Goal: Task Accomplishment & Management: Manage account settings

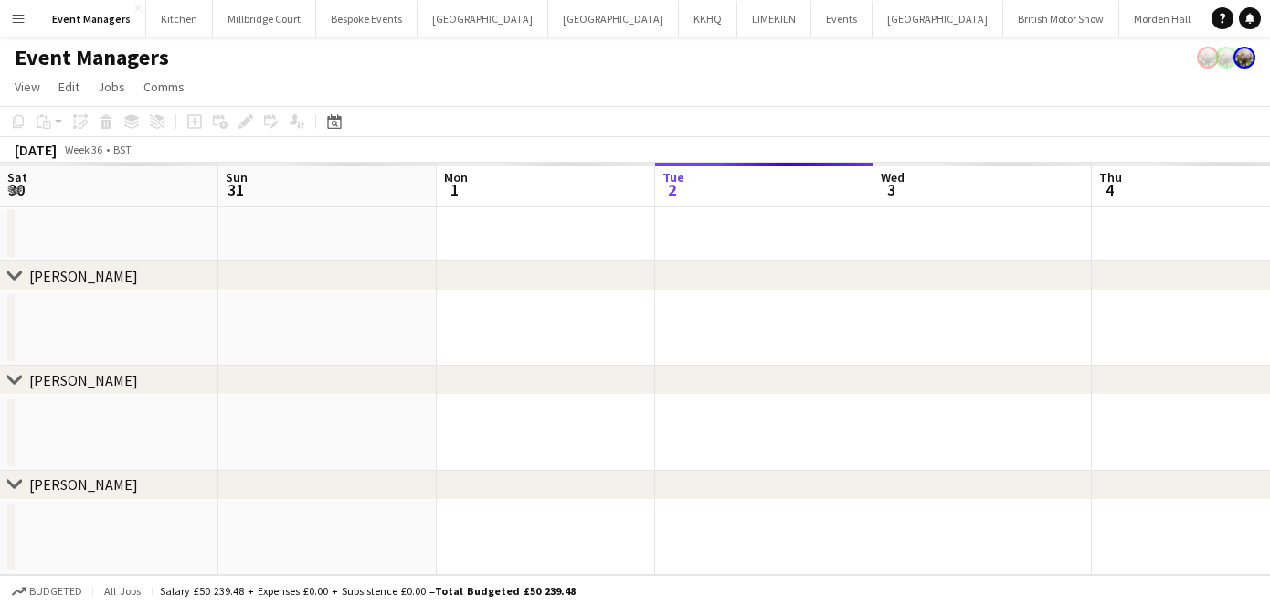
scroll to position [0, 437]
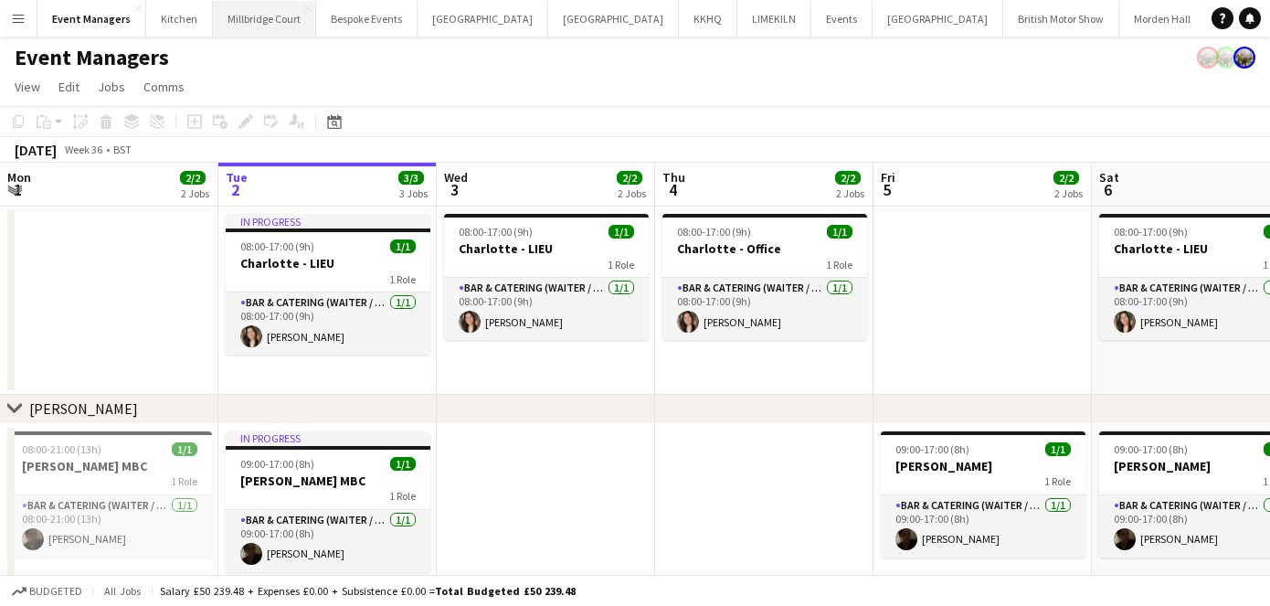
click at [236, 30] on button "[GEOGRAPHIC_DATA]" at bounding box center [264, 19] width 103 height 36
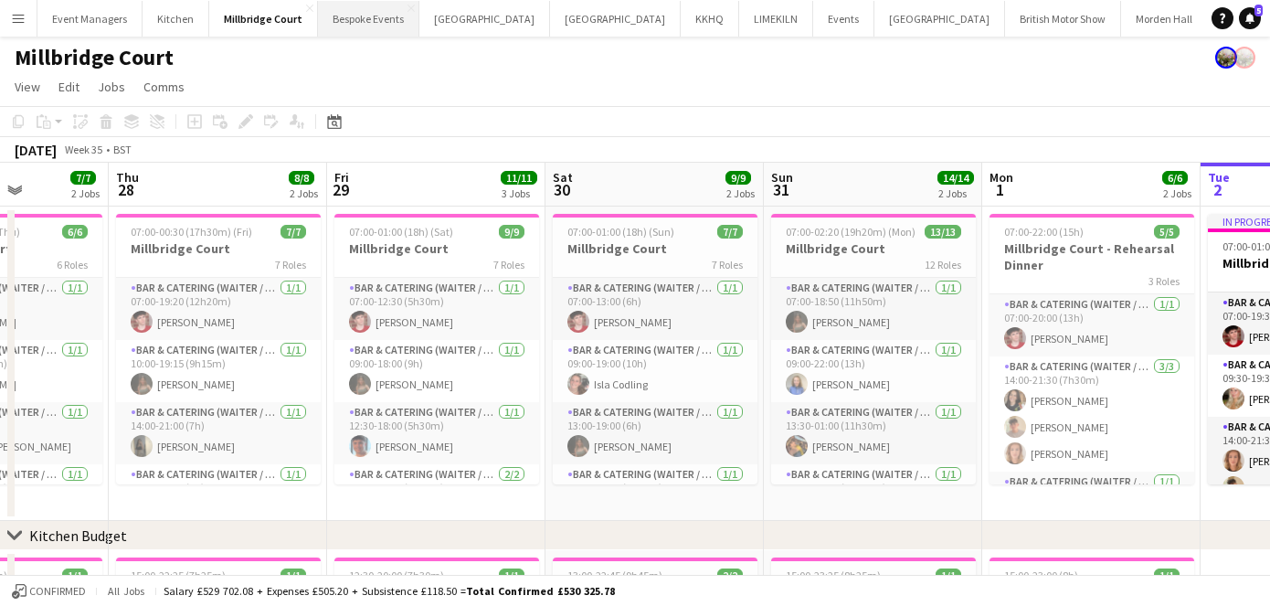
click at [379, 26] on button "Bespoke Events Close" at bounding box center [368, 19] width 101 height 36
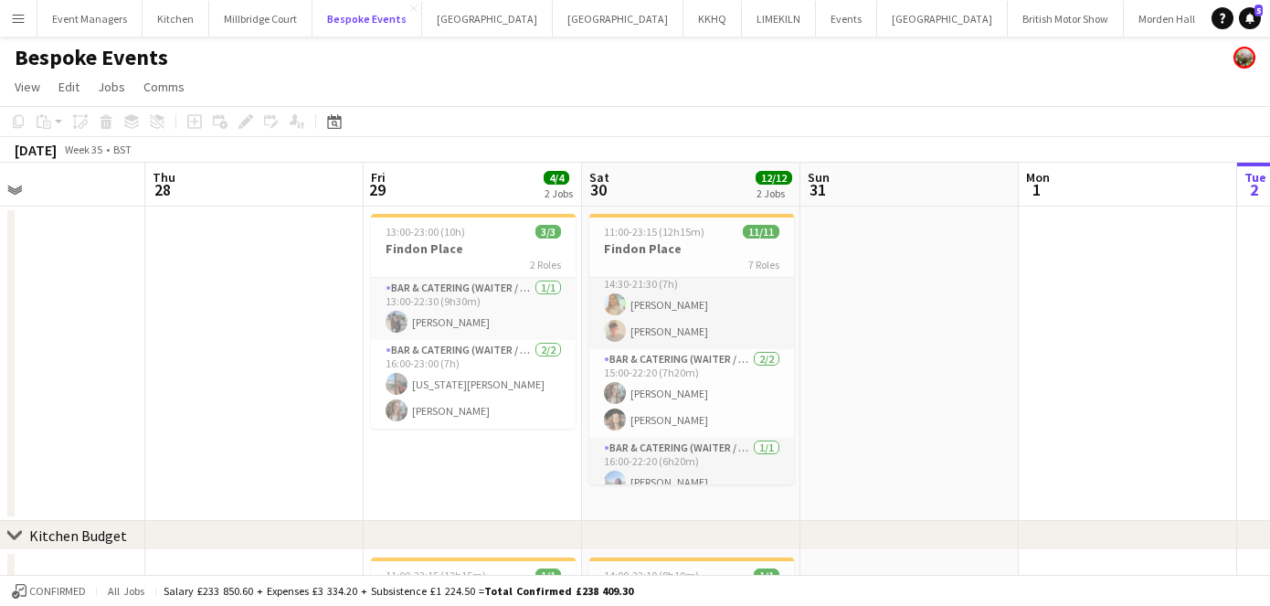
scroll to position [194, 0]
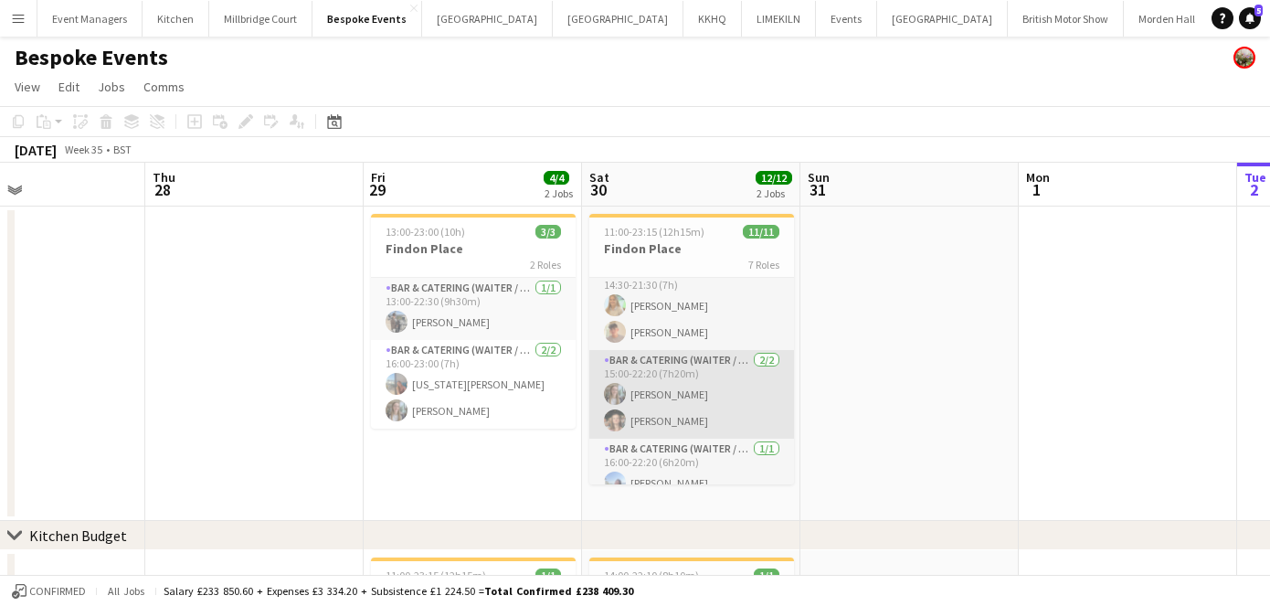
click at [701, 414] on app-card-role "Bar & Catering (Waiter / waitress) [DATE] 15:00-22:20 (7h20m) [PERSON_NAME] [PE…" at bounding box center [691, 394] width 205 height 89
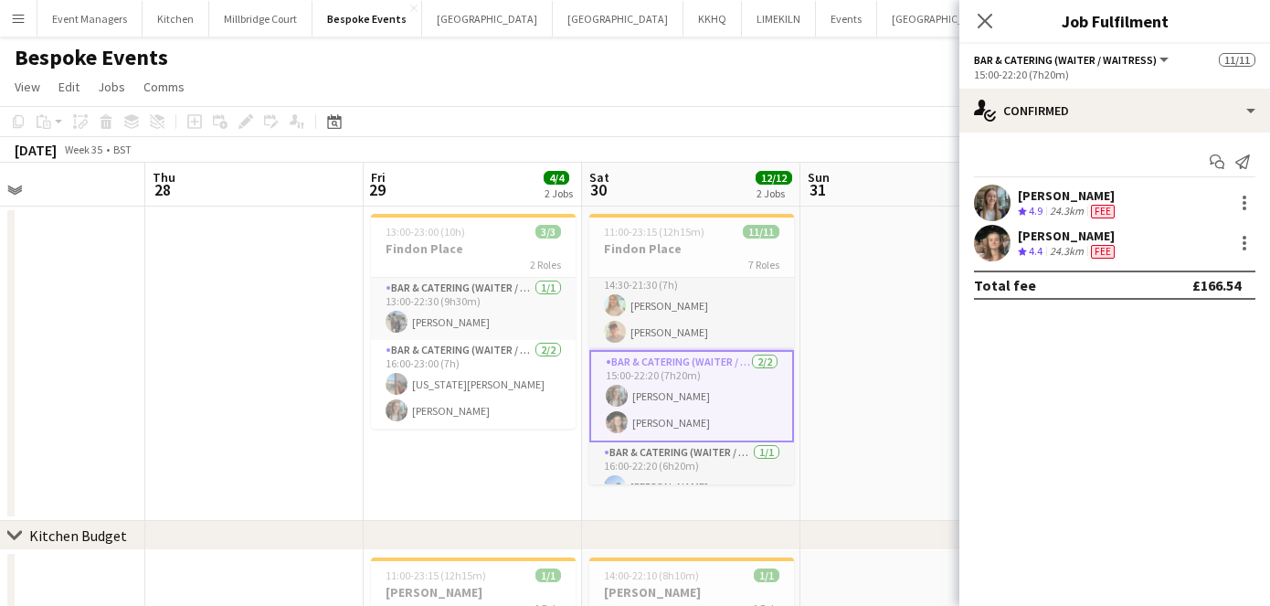
click at [990, 203] on app-user-avatar at bounding box center [992, 203] width 37 height 37
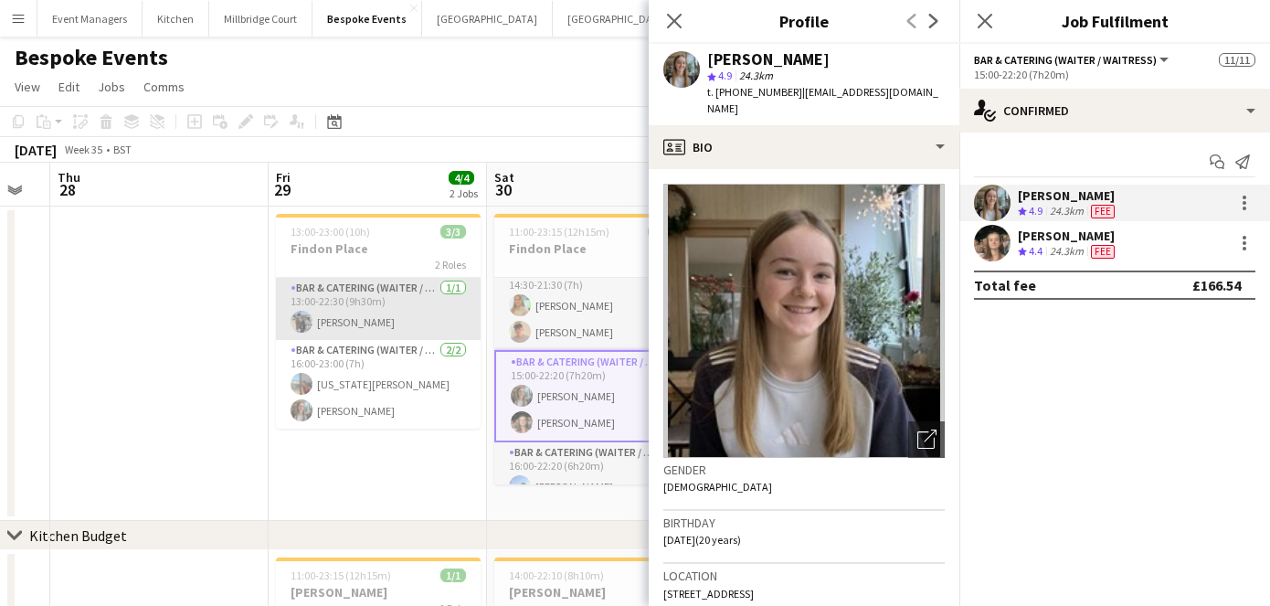
scroll to position [0, 688]
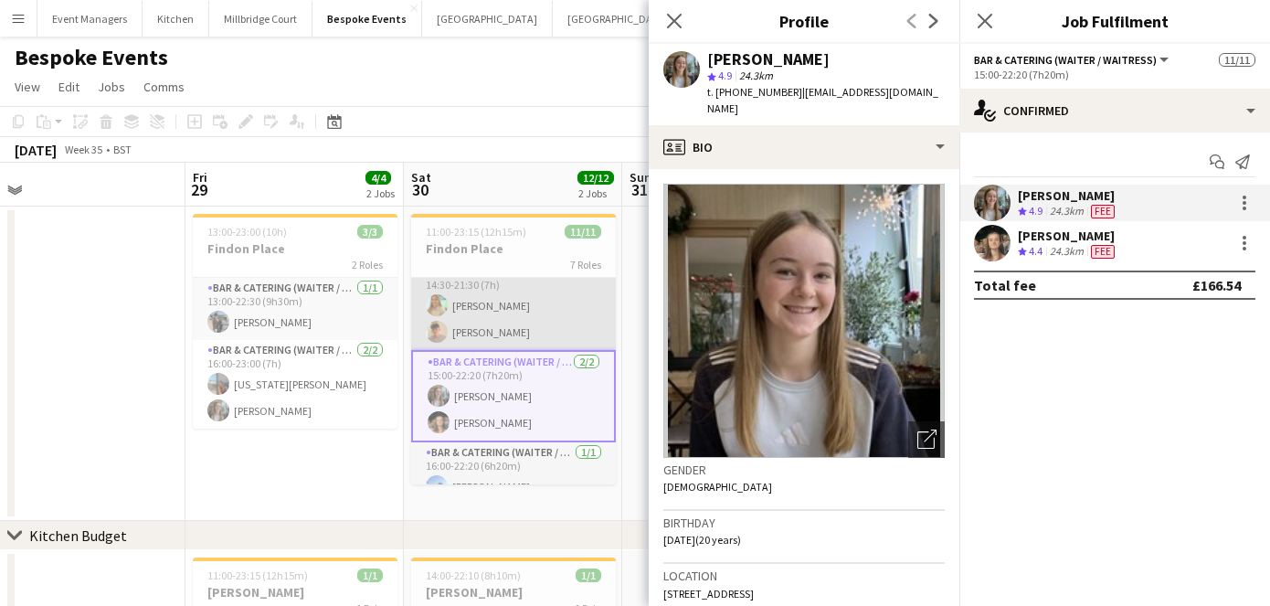
click at [489, 348] on app-card-role "Bar & Catering (Waiter / waitress) [DATE] 14:30-21:30 (7h) [PERSON_NAME] [PERSO…" at bounding box center [513, 305] width 205 height 89
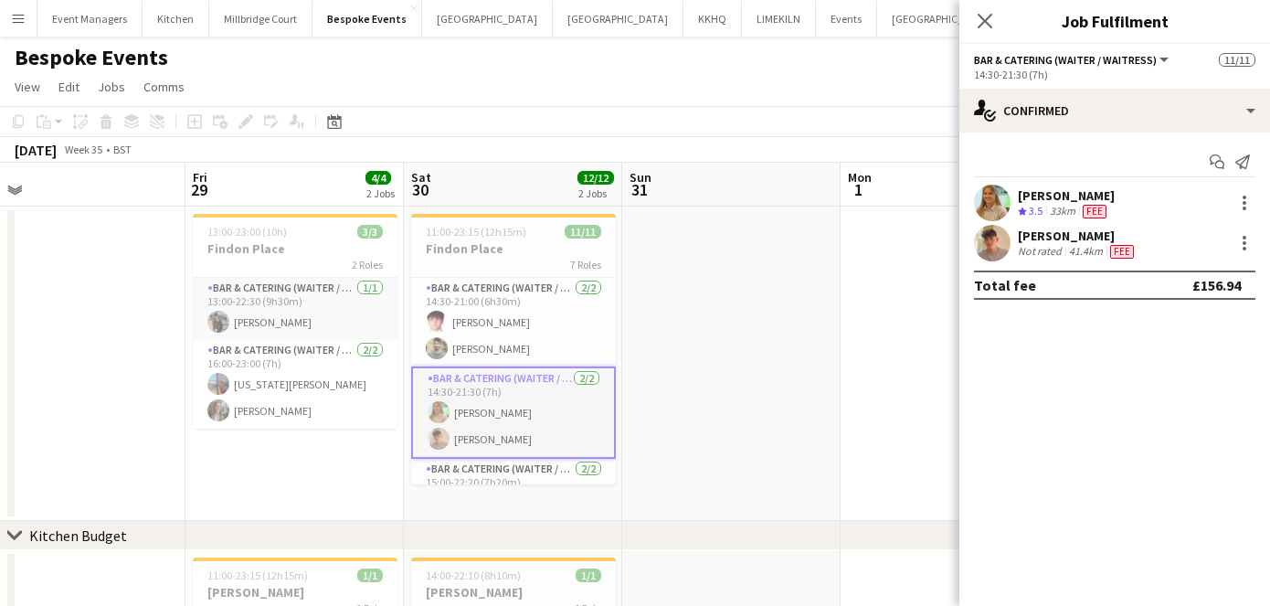
scroll to position [41, 0]
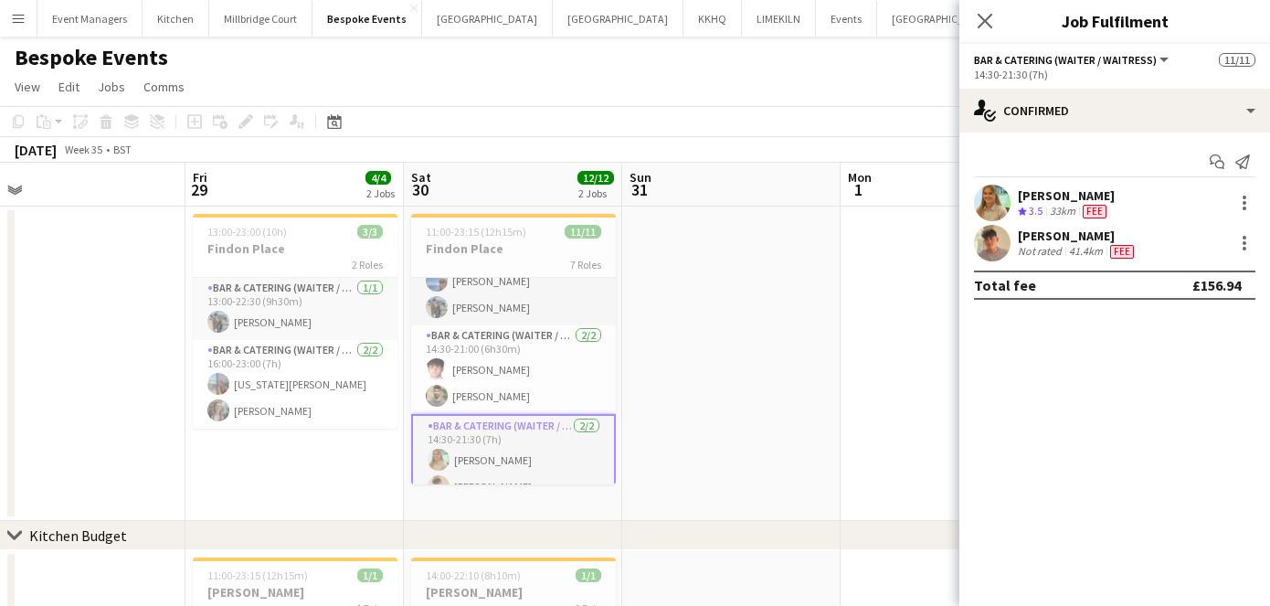
click at [489, 348] on app-card-role "Bar & Catering (Waiter / waitress) [DATE] 14:30-21:00 (6h30m) [PERSON_NAME] [PE…" at bounding box center [513, 369] width 205 height 89
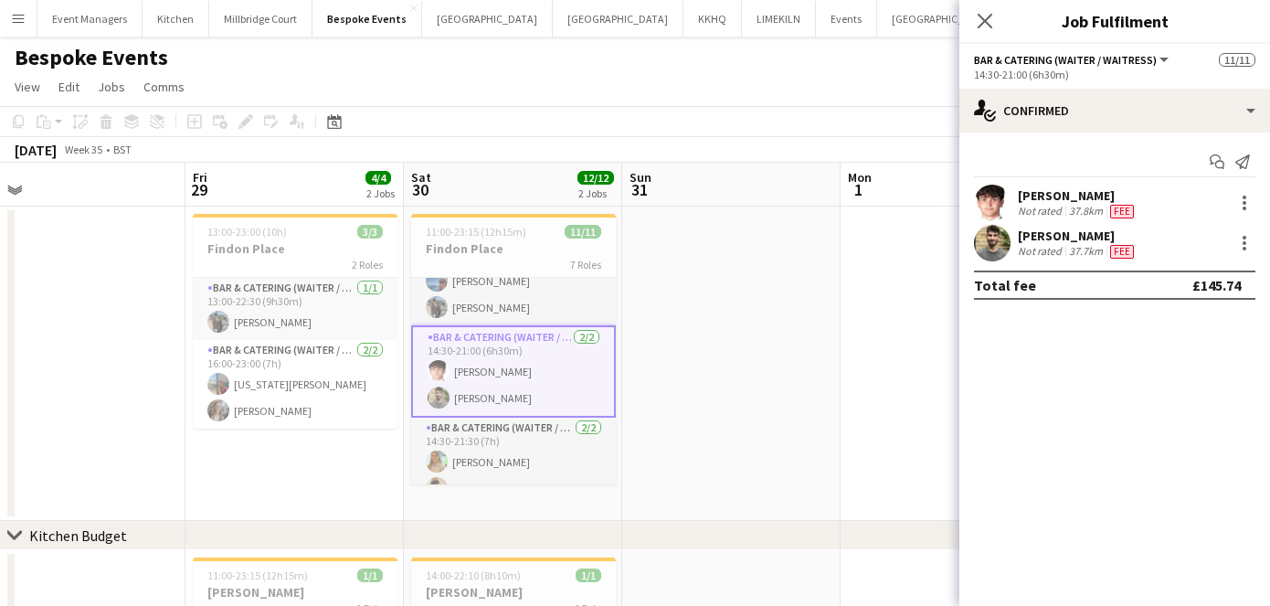
click at [1005, 209] on app-user-avatar at bounding box center [992, 203] width 37 height 37
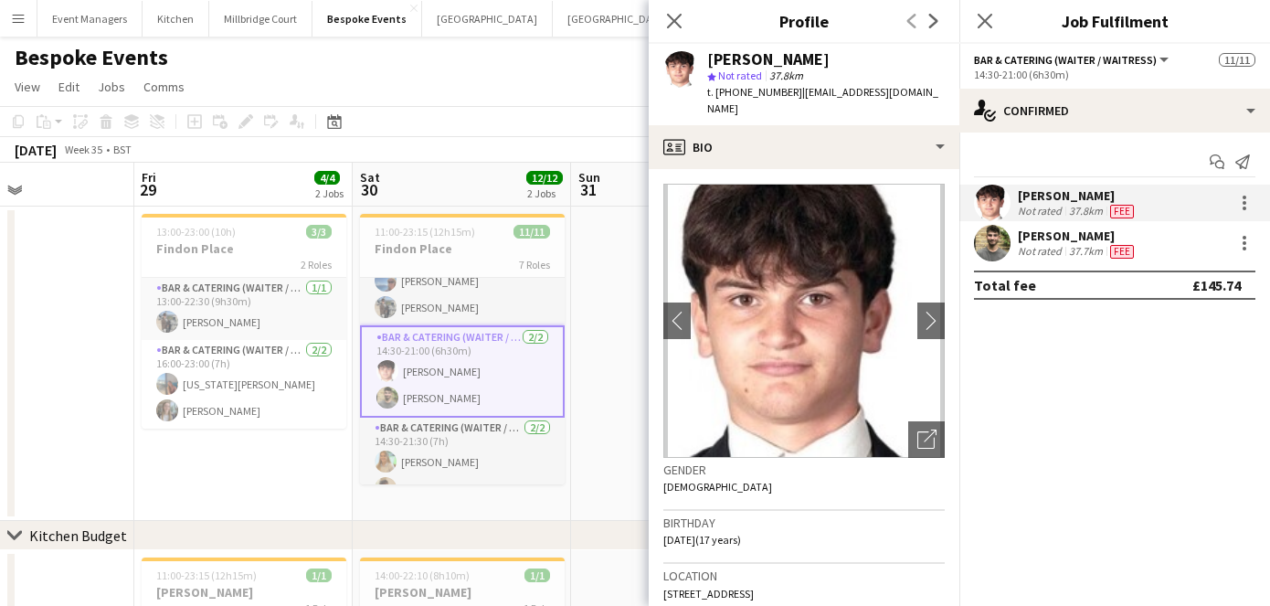
scroll to position [0, 0]
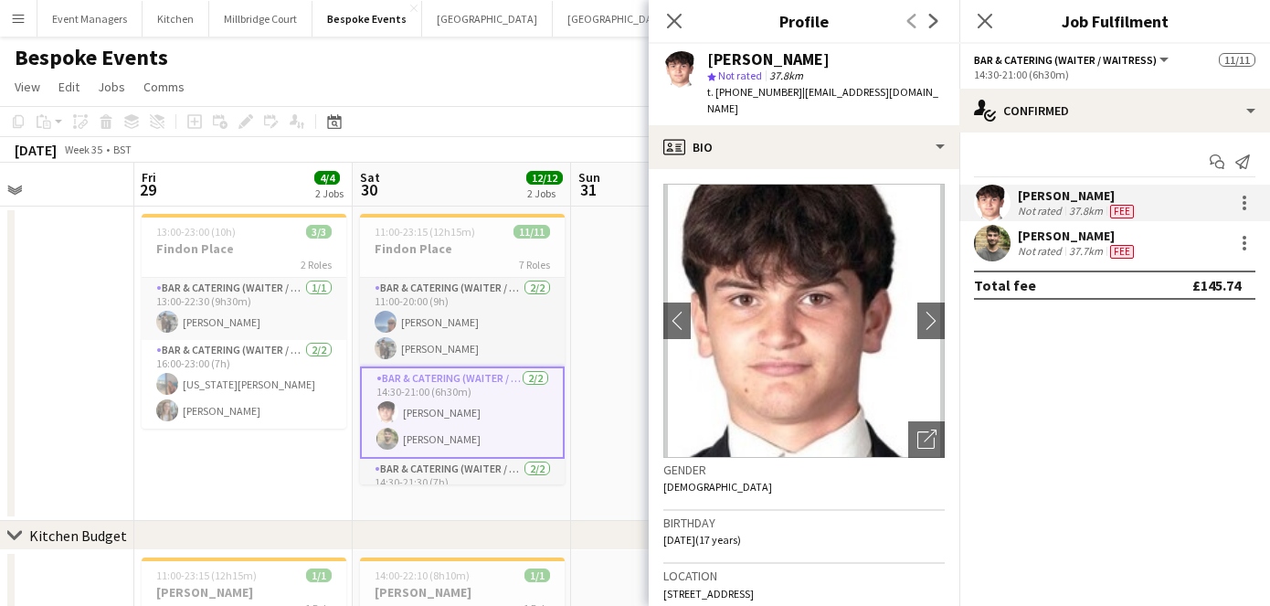
click at [432, 329] on app-card-role "Bar & Catering (Waiter / waitress) [DATE] 11:00-20:00 (9h) [PERSON_NAME] [PERSO…" at bounding box center [462, 322] width 205 height 89
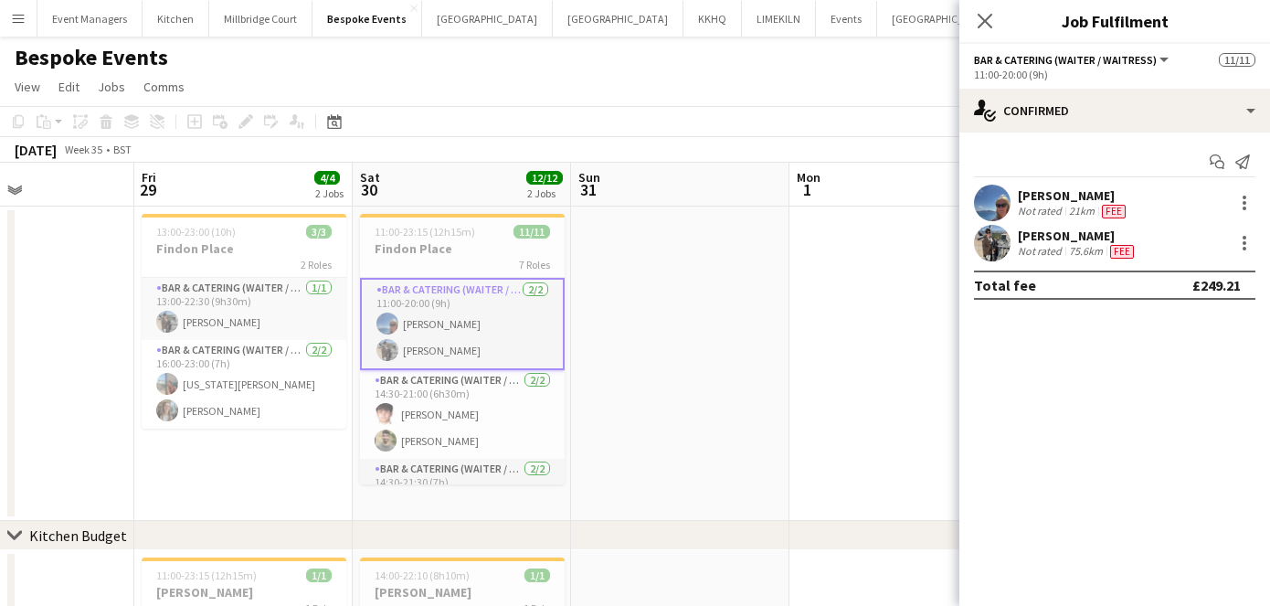
click at [999, 196] on app-user-avatar at bounding box center [992, 203] width 37 height 37
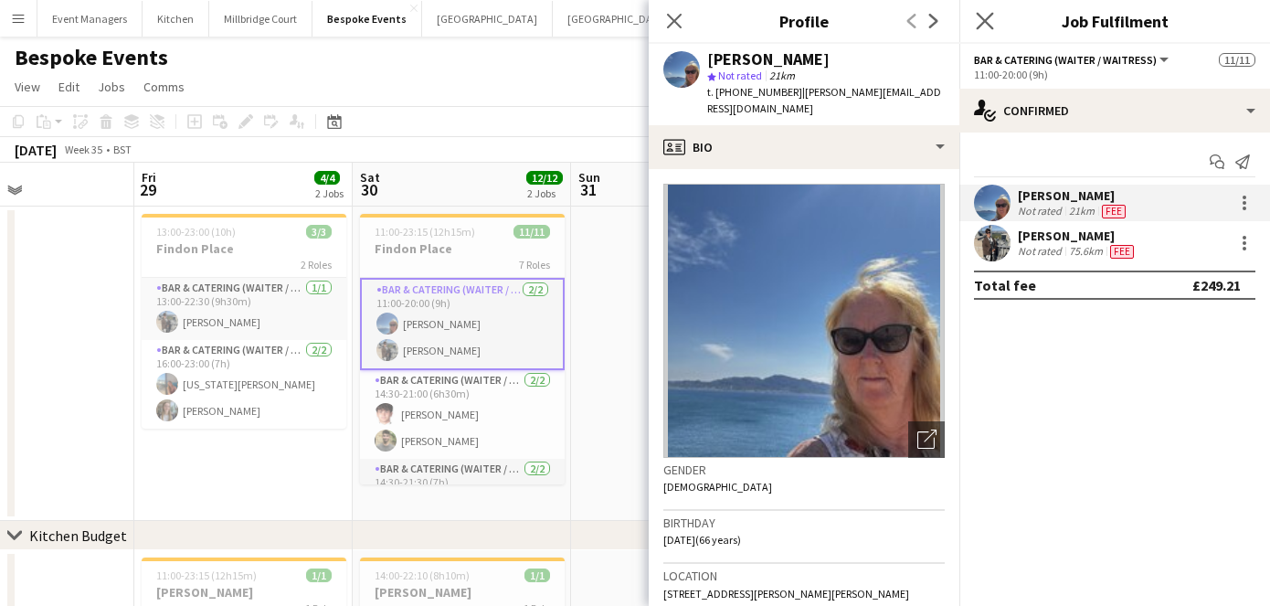
click at [983, 30] on app-icon "Close pop-in" at bounding box center [985, 21] width 26 height 26
